Goal: Task Accomplishment & Management: Use online tool/utility

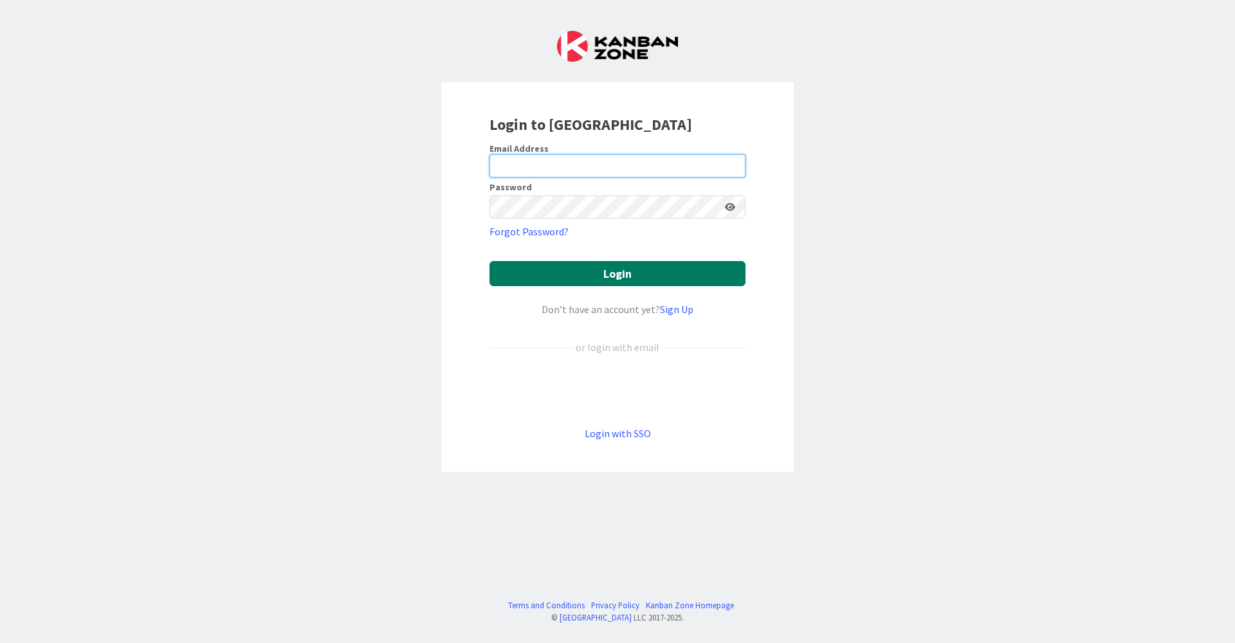
type input "[EMAIL_ADDRESS][DOMAIN_NAME]"
click at [564, 276] on button "Login" at bounding box center [617, 273] width 256 height 25
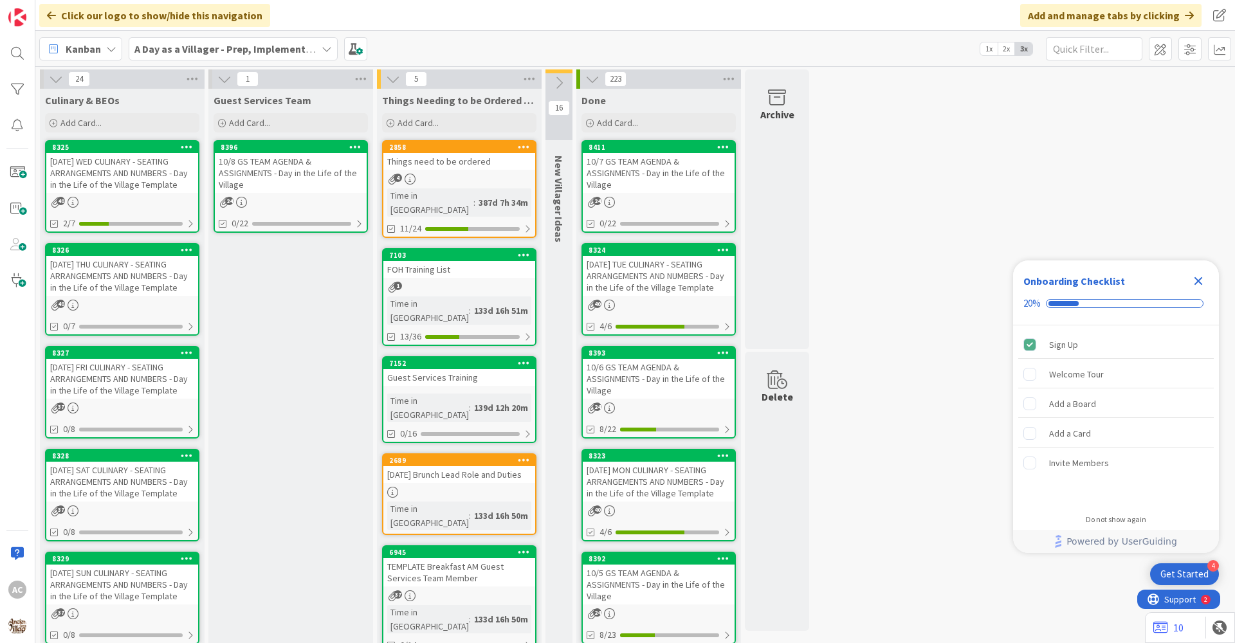
click at [154, 208] on div "8325 [DATE] WED CULINARY - SEATING ARRANGEMENTS AND NUMBERS - Day in the Life o…" at bounding box center [122, 186] width 154 height 93
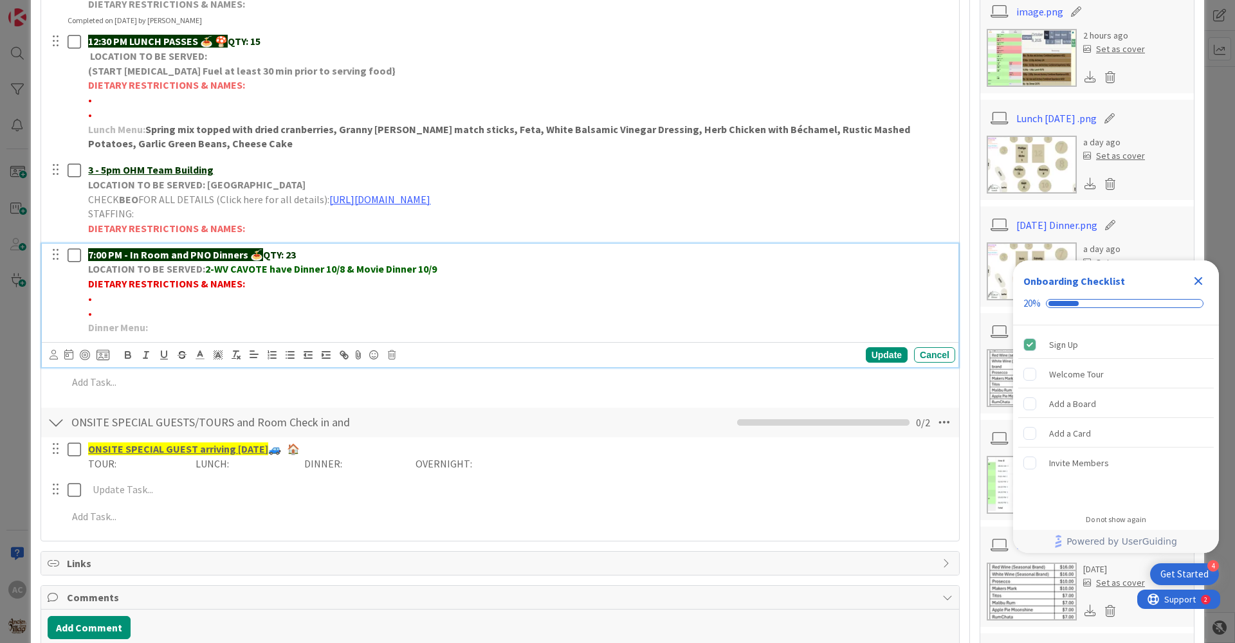
click at [168, 330] on p "Dinner Menu:" at bounding box center [519, 327] width 862 height 15
click at [877, 353] on div "Update" at bounding box center [887, 354] width 42 height 15
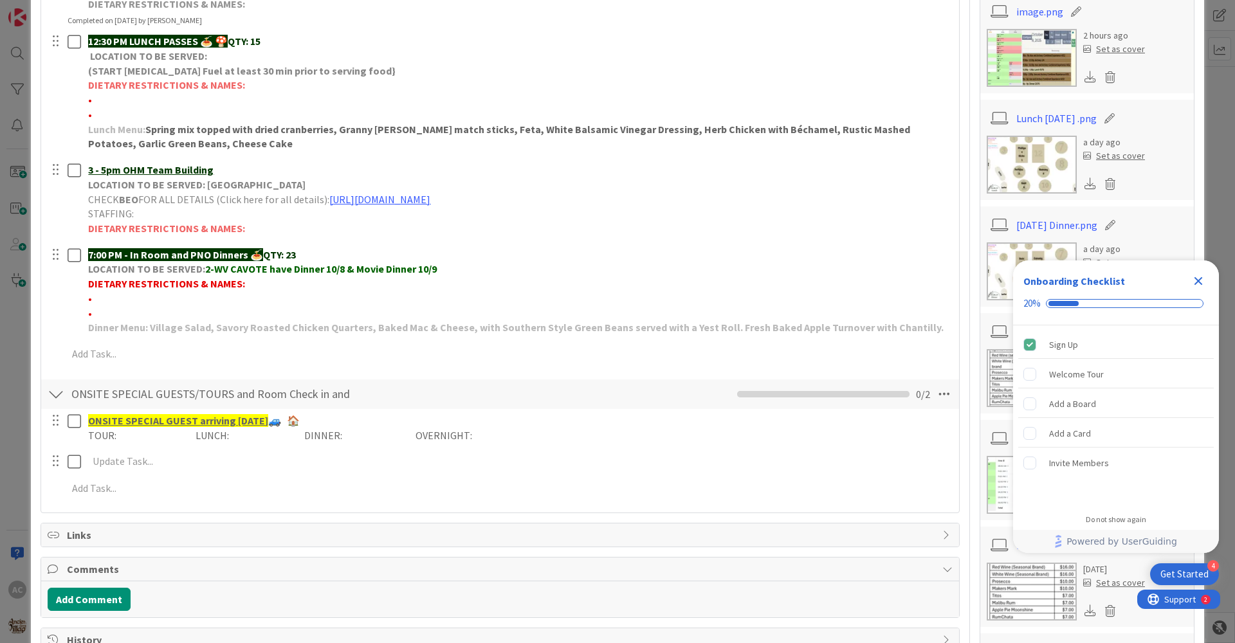
click at [1199, 277] on icon "Close Checklist" at bounding box center [1197, 280] width 15 height 15
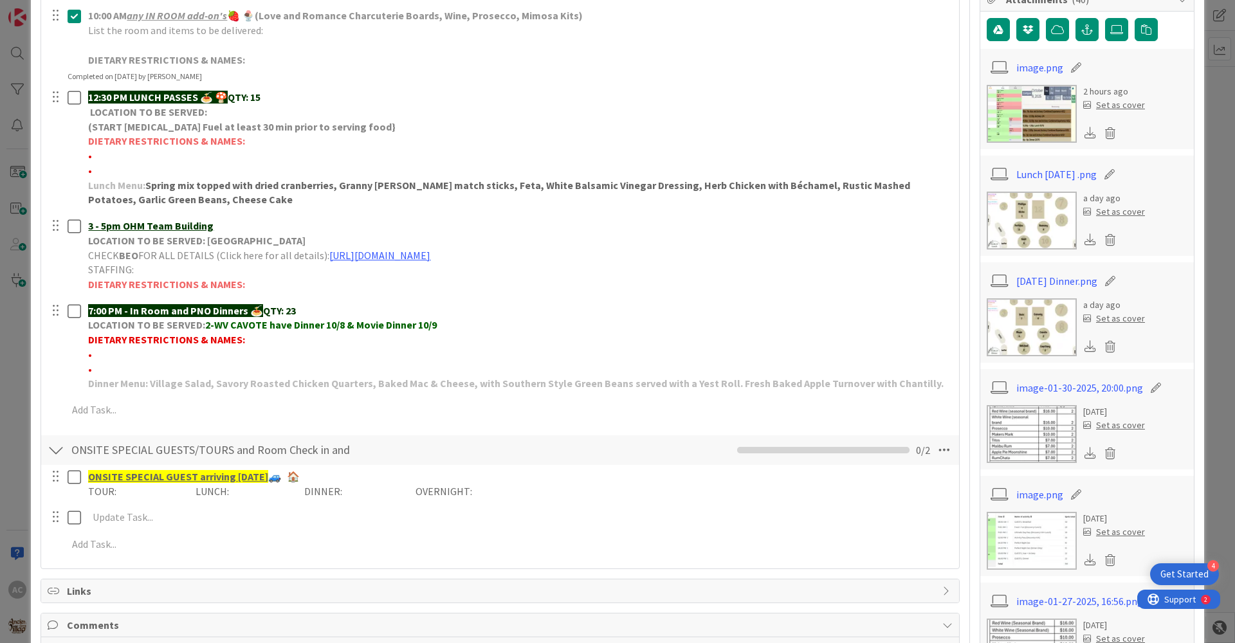
scroll to position [193, 0]
